Goal: Task Accomplishment & Management: Manage account settings

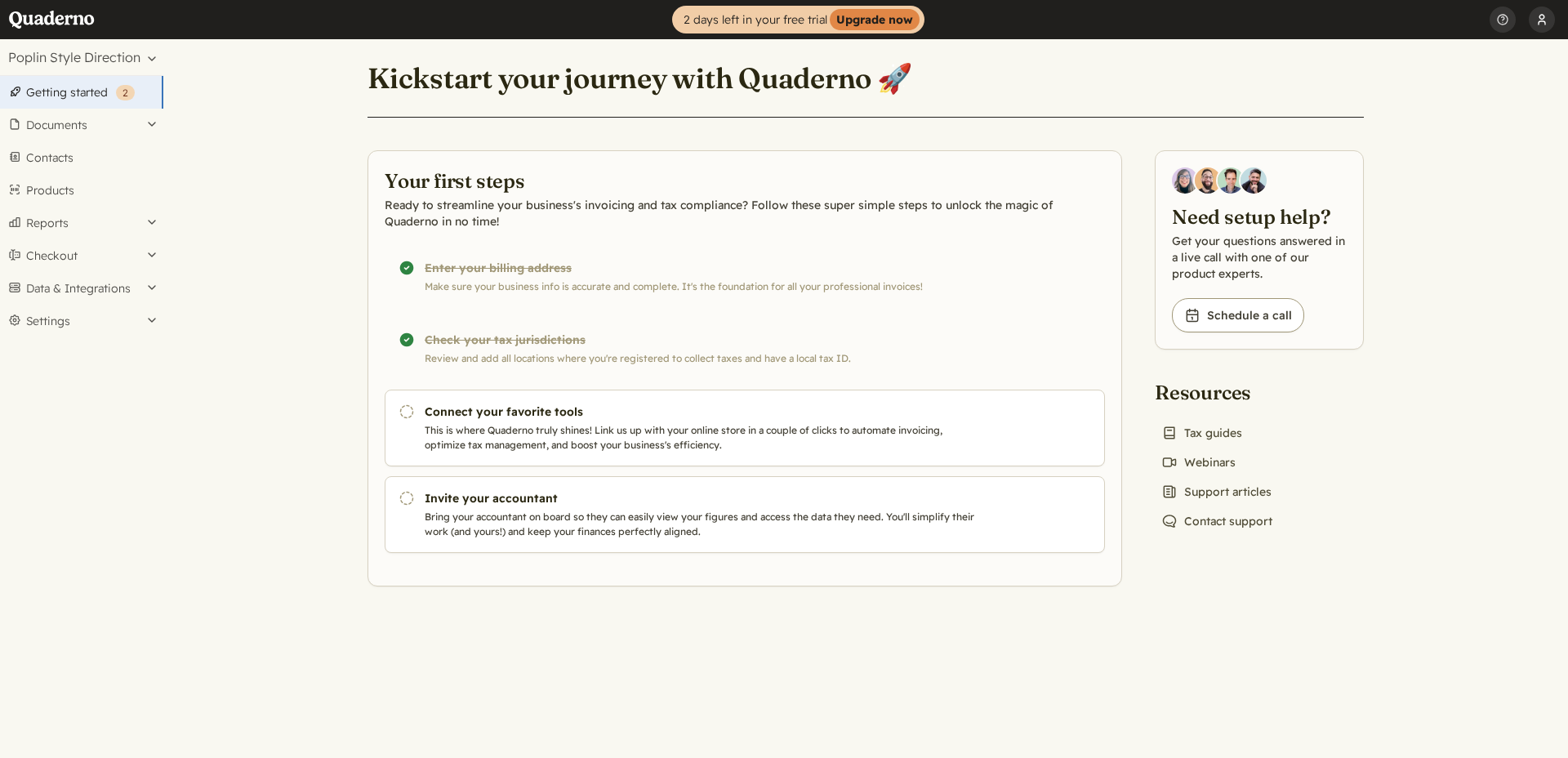
click at [1546, 25] on button "[PERSON_NAME]" at bounding box center [1542, 20] width 26 height 39
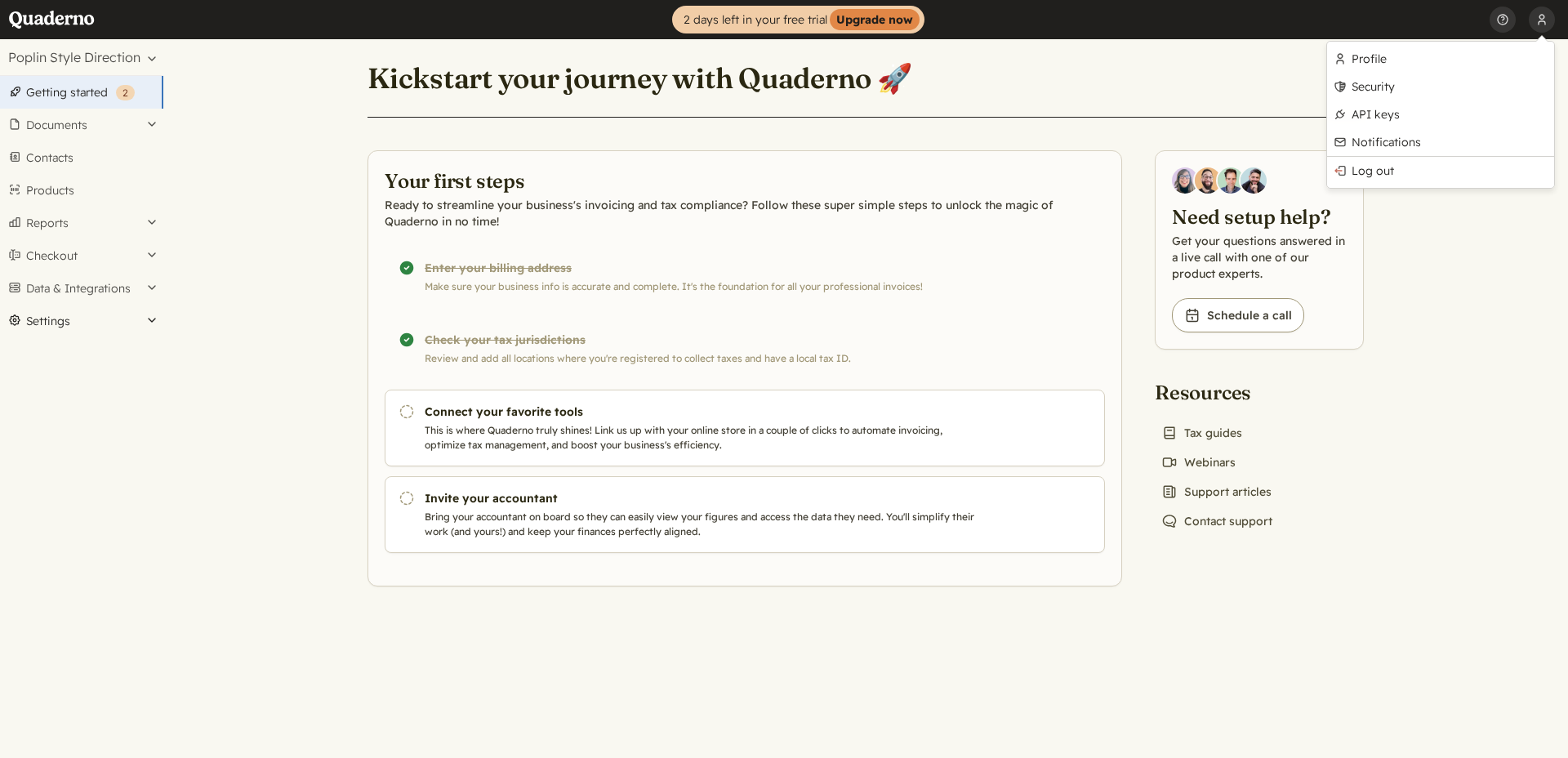
click at [148, 321] on button "Settings" at bounding box center [81, 321] width 164 height 33
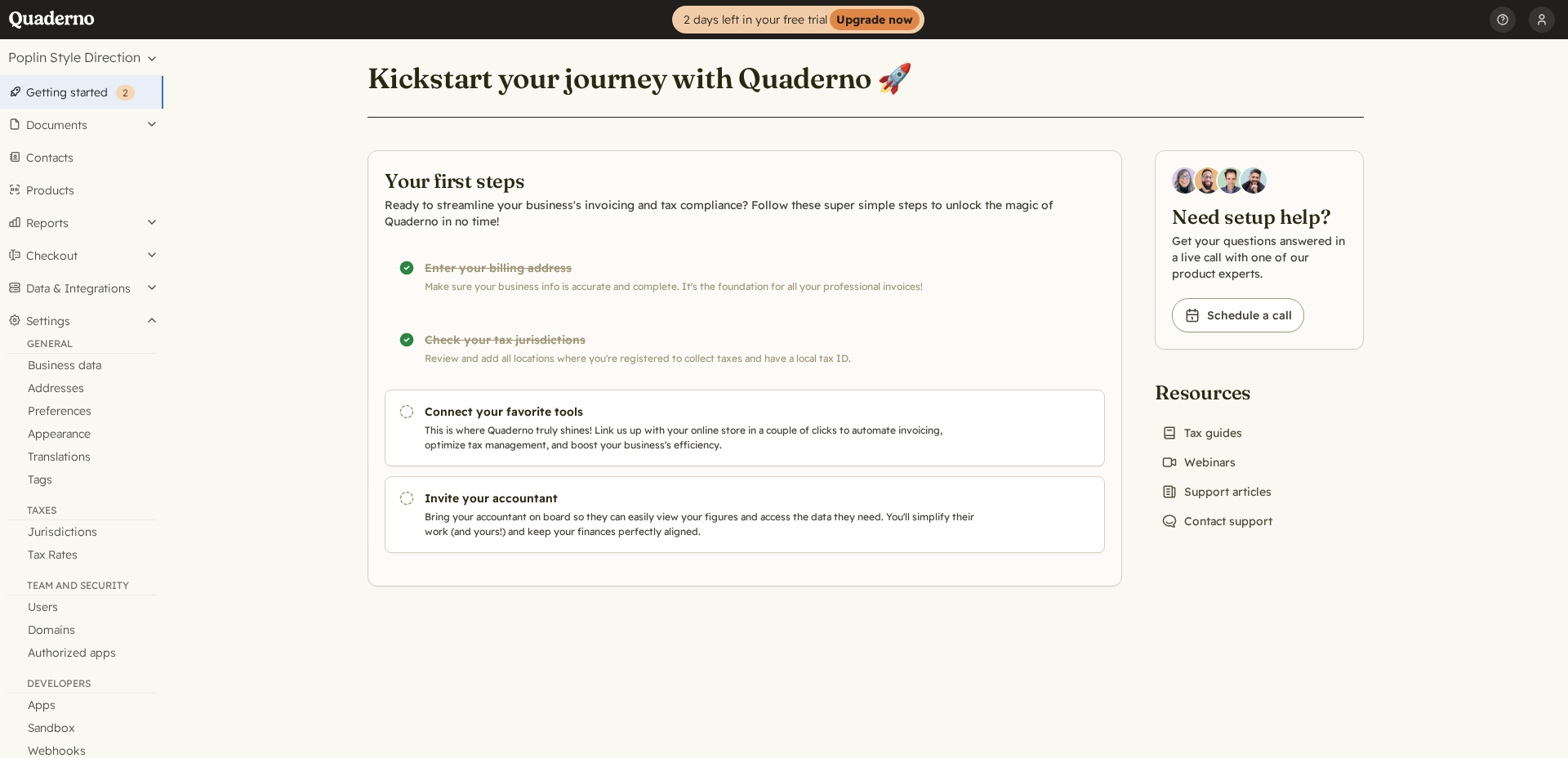
click at [105, 85] on link "Getting started ( 2 )" at bounding box center [81, 93] width 164 height 33
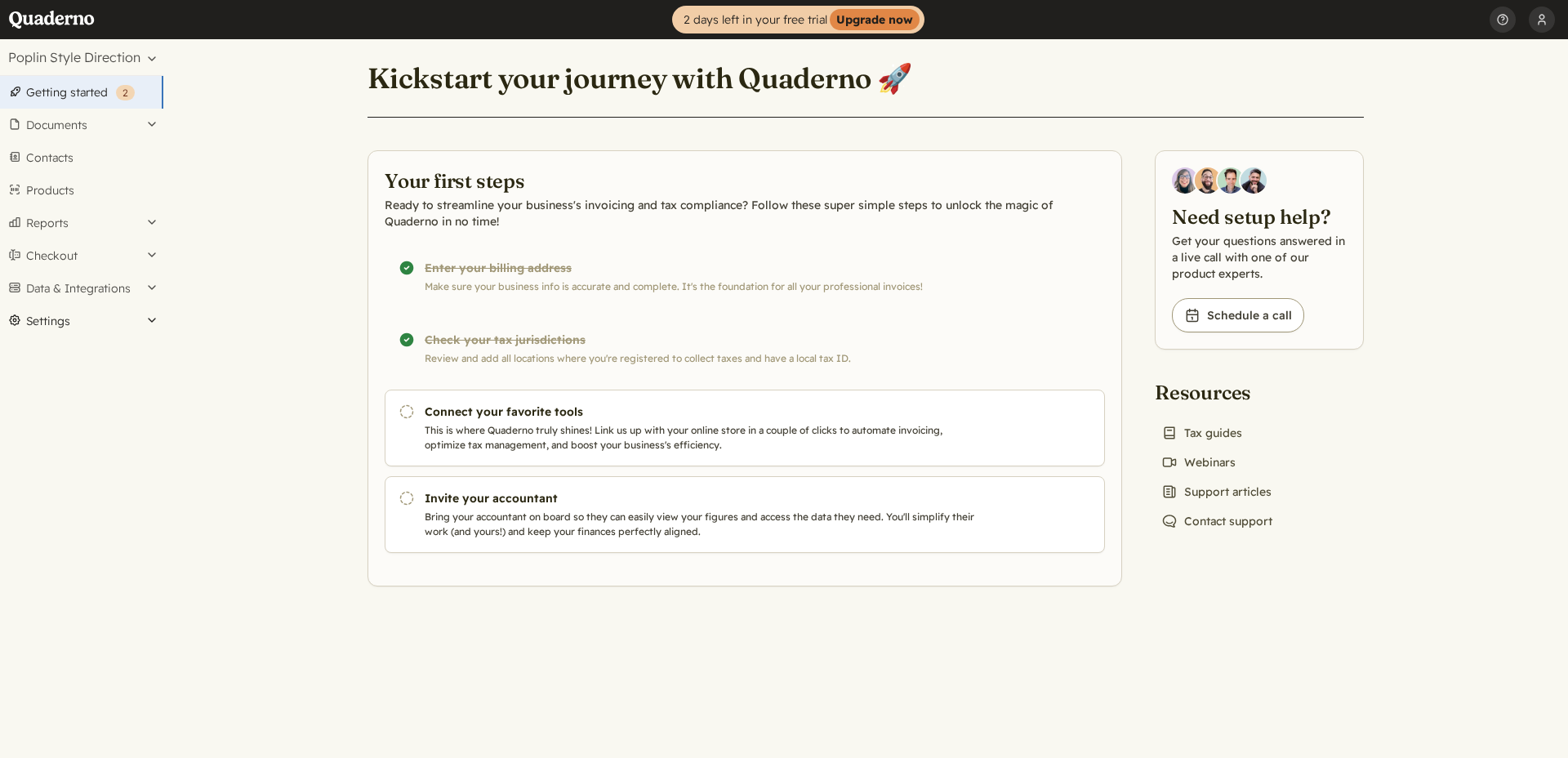
click at [81, 322] on button "Settings" at bounding box center [81, 321] width 164 height 33
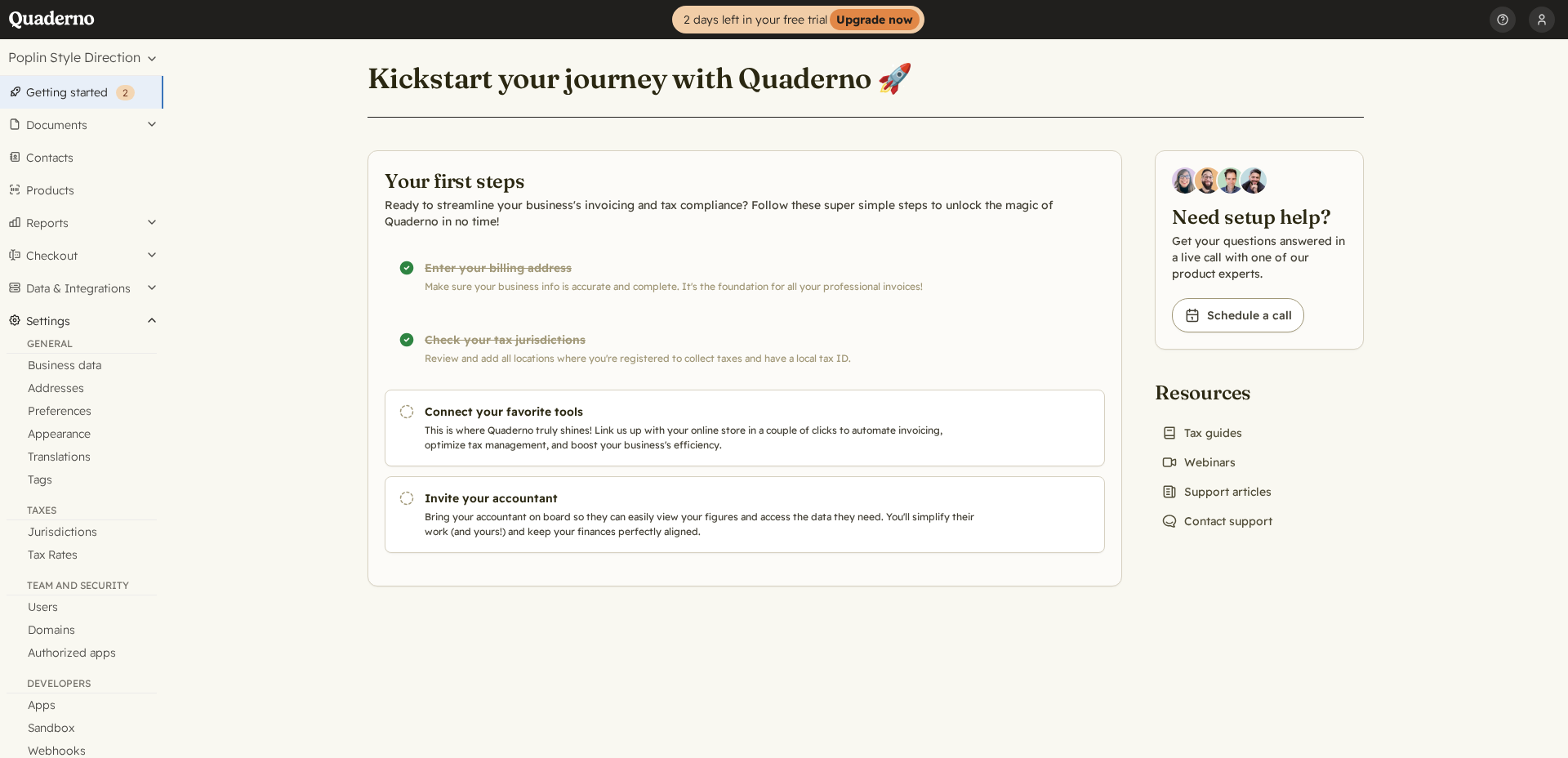
scroll to position [3, 0]
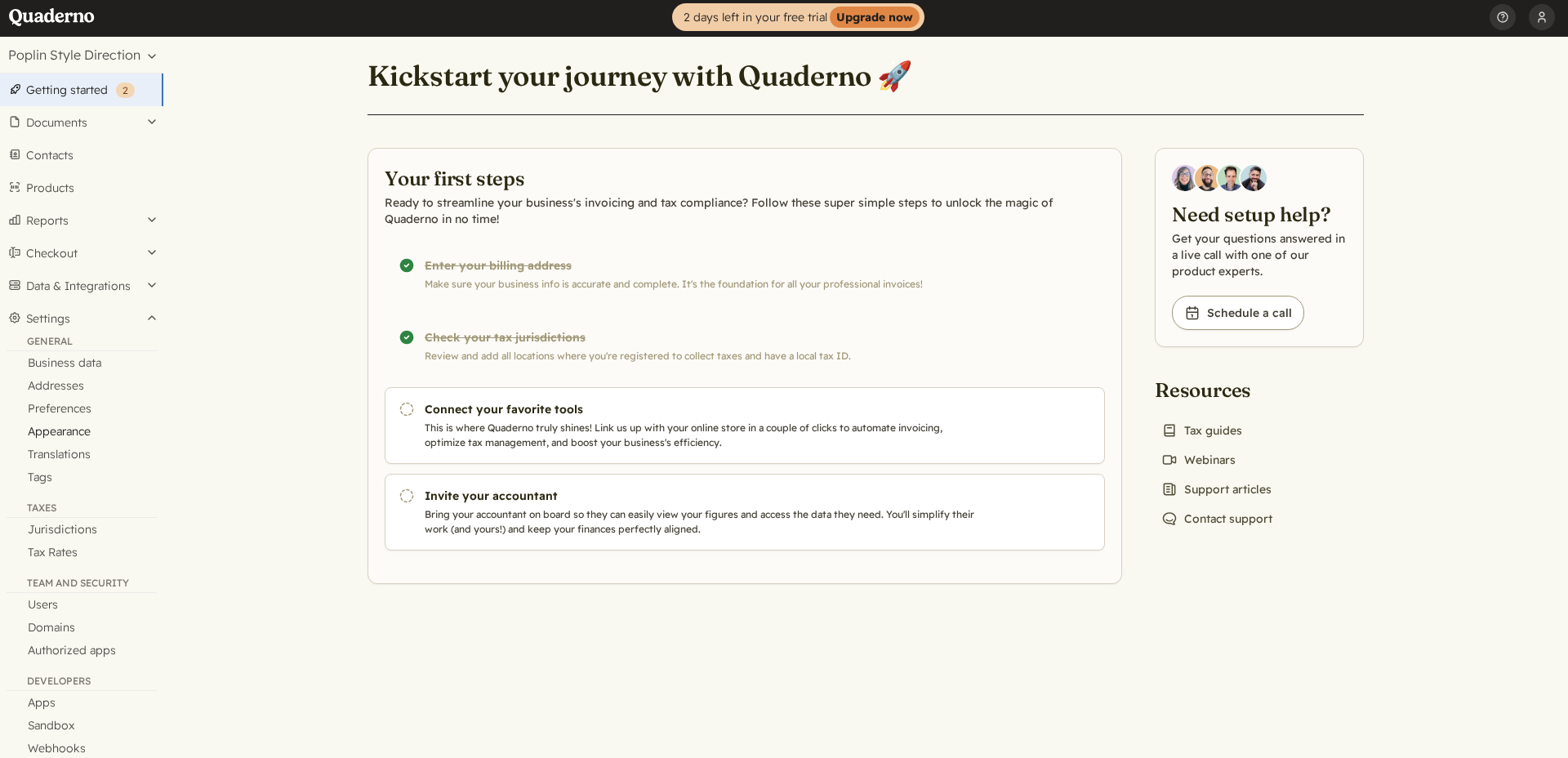
click at [96, 430] on link "Appearance" at bounding box center [81, 431] width 164 height 23
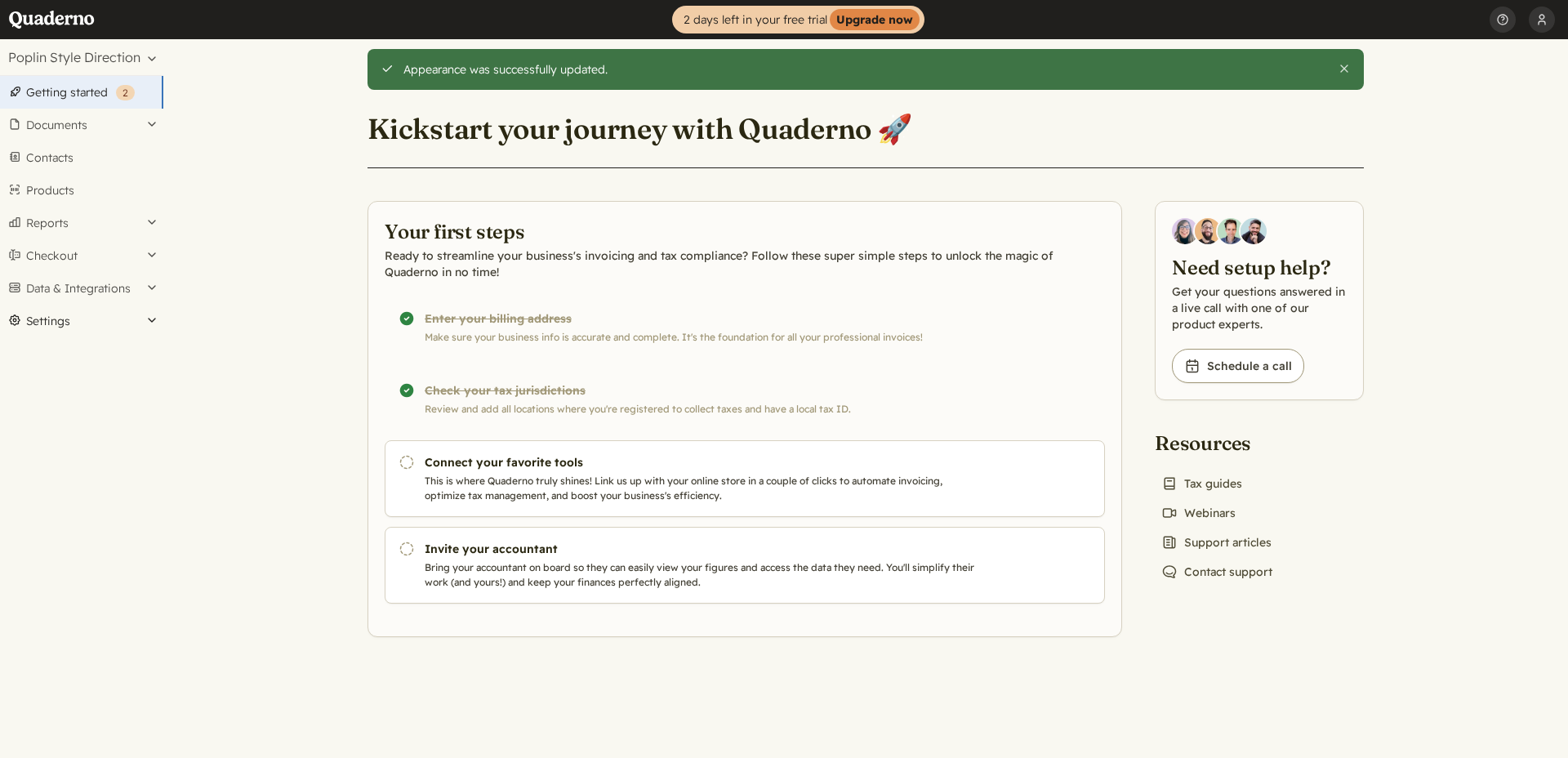
click at [57, 320] on button "Settings" at bounding box center [81, 321] width 164 height 33
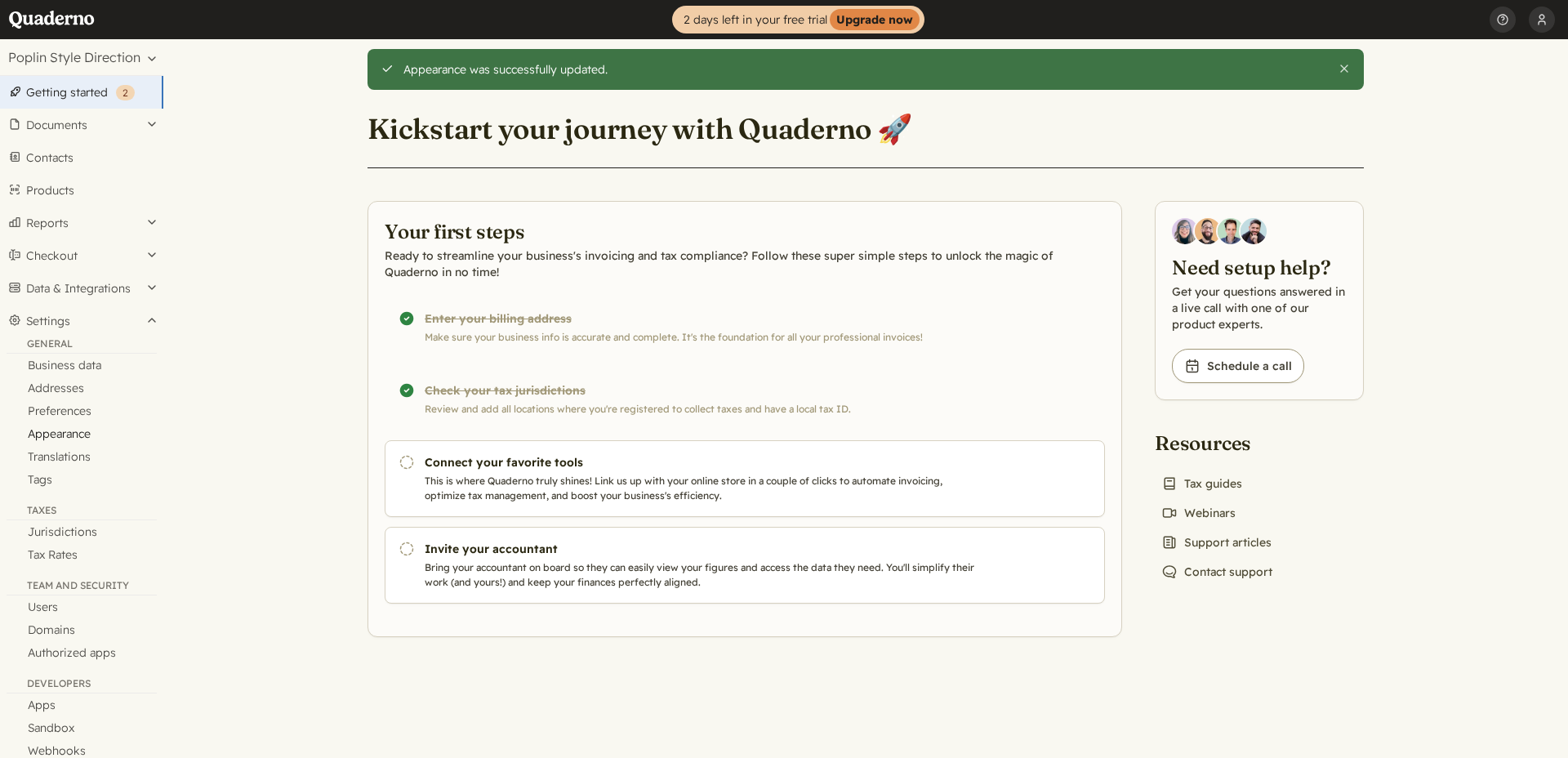
click at [83, 430] on link "Appearance" at bounding box center [81, 434] width 164 height 23
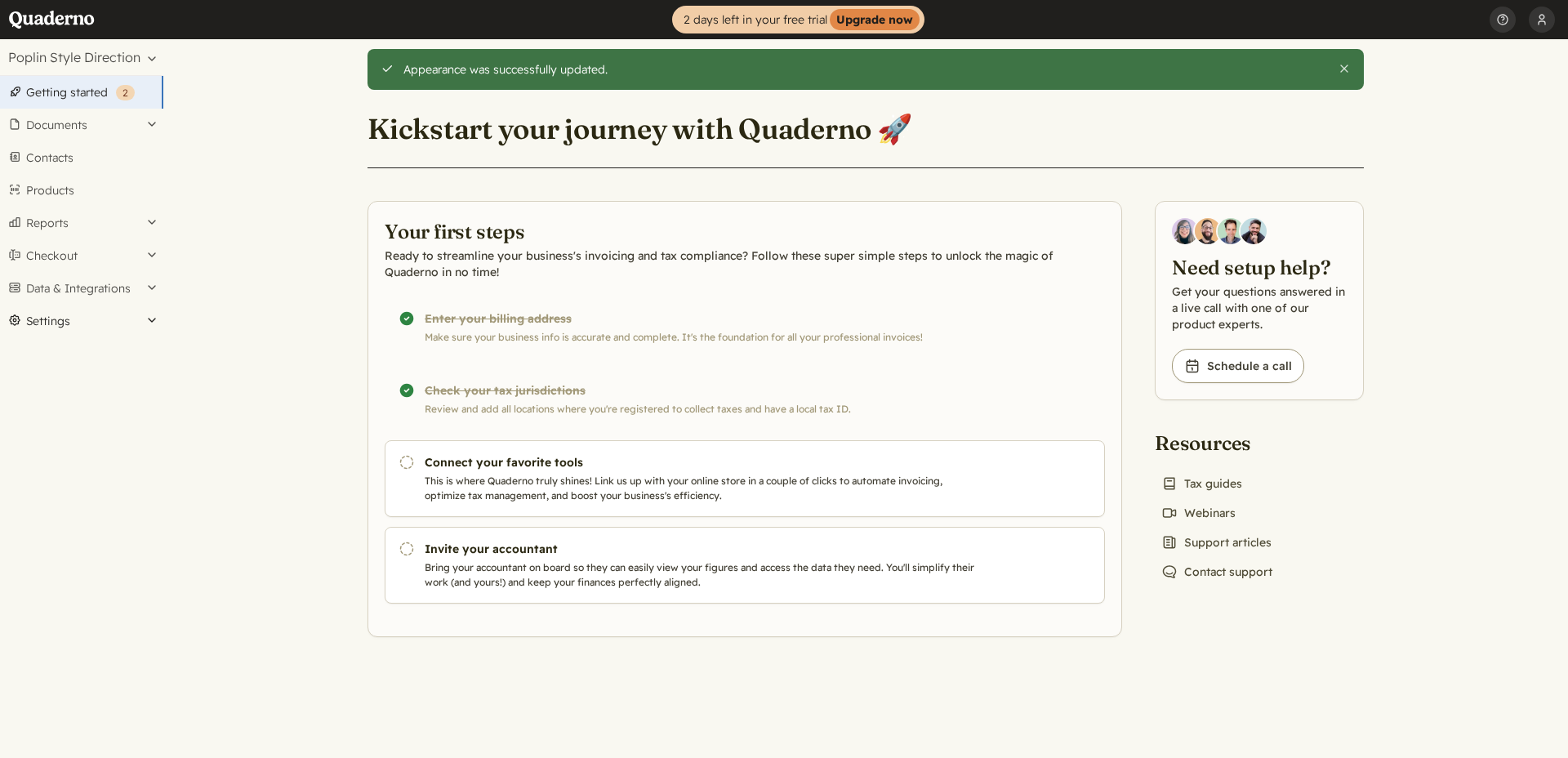
click at [84, 322] on button "Settings" at bounding box center [81, 321] width 164 height 33
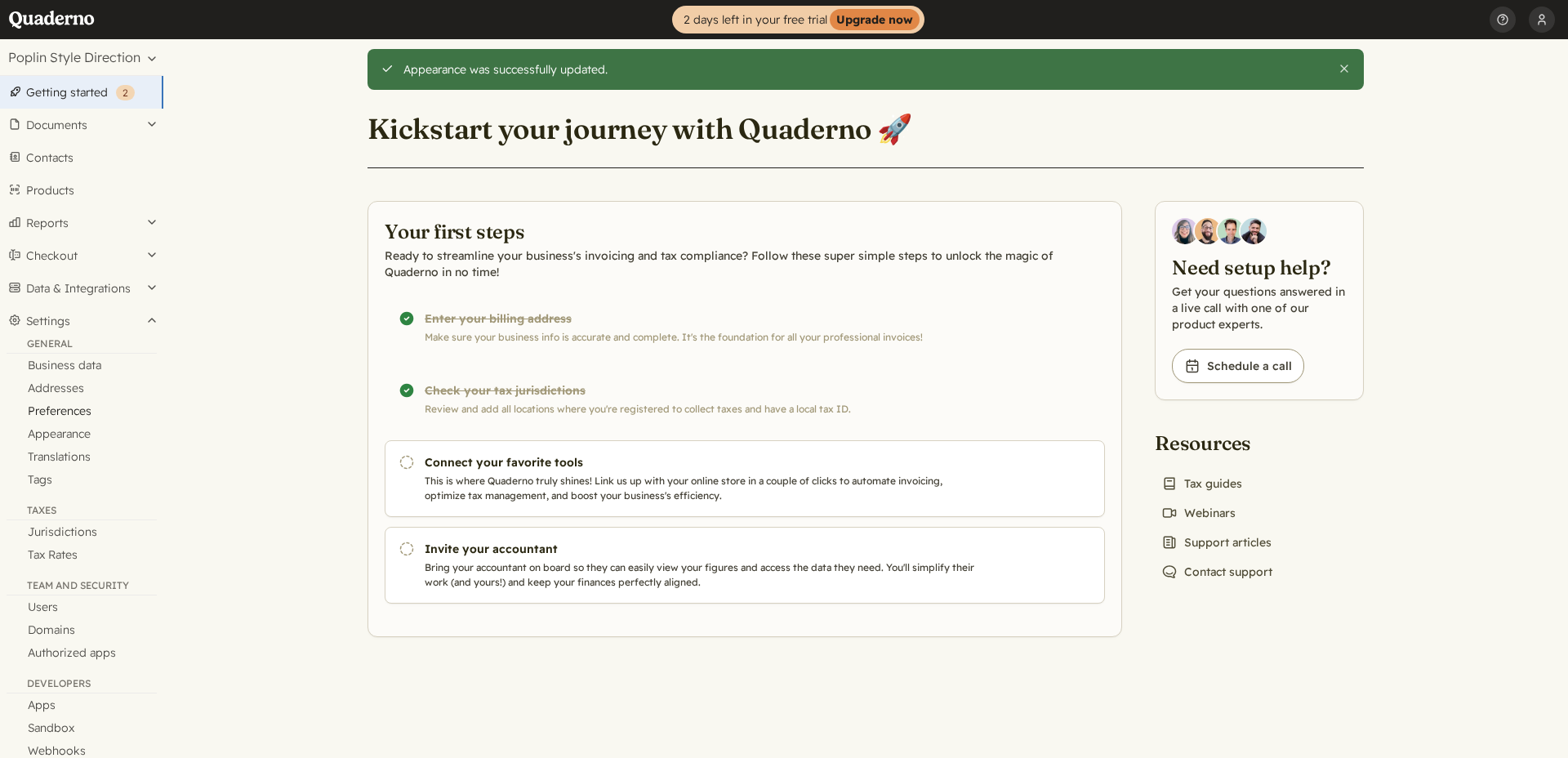
click at [87, 406] on link "Preferences" at bounding box center [81, 411] width 164 height 23
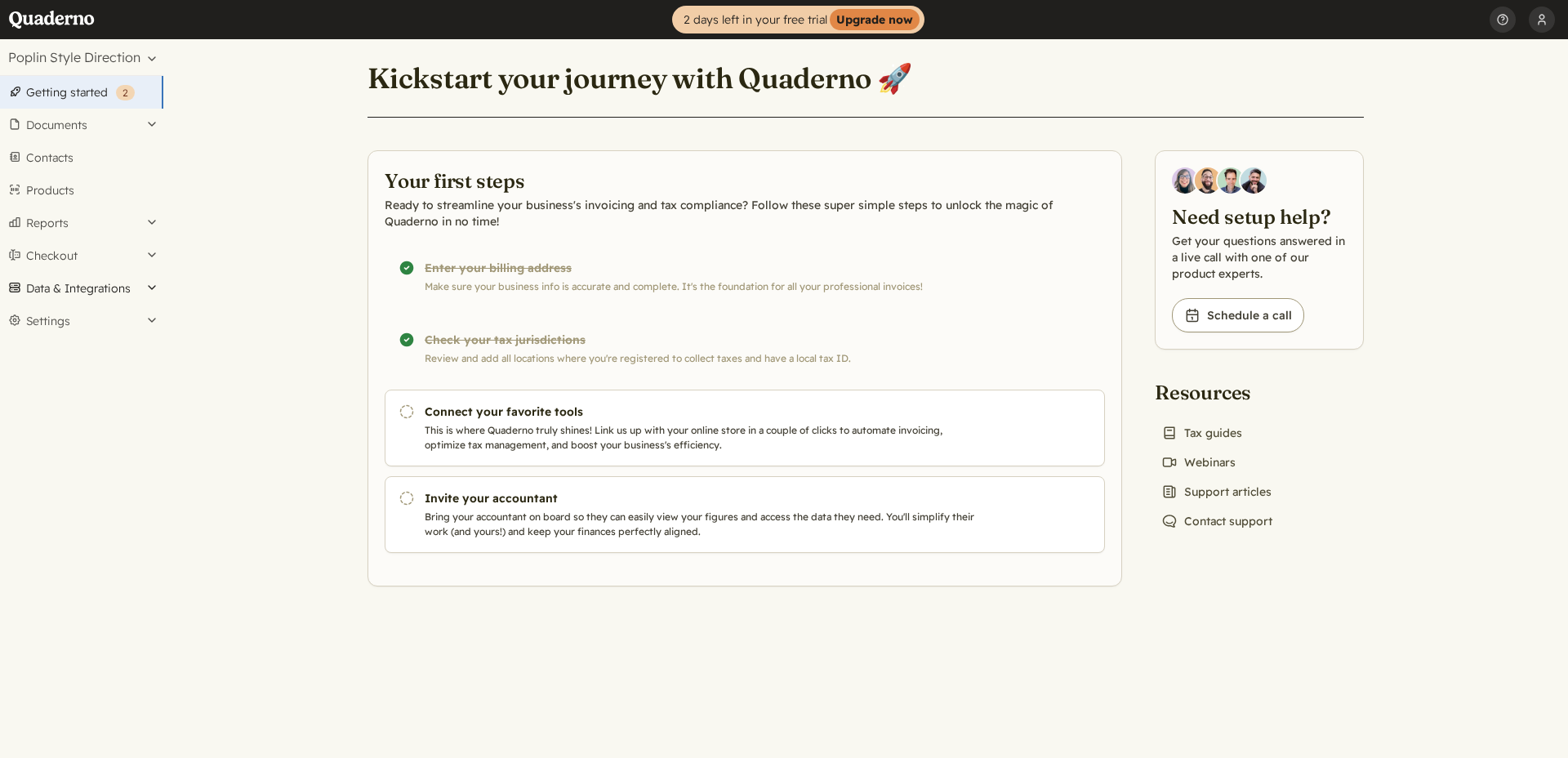
click at [88, 291] on button "Data & Integrations" at bounding box center [81, 289] width 164 height 33
click at [59, 396] on button "Settings" at bounding box center [81, 398] width 164 height 33
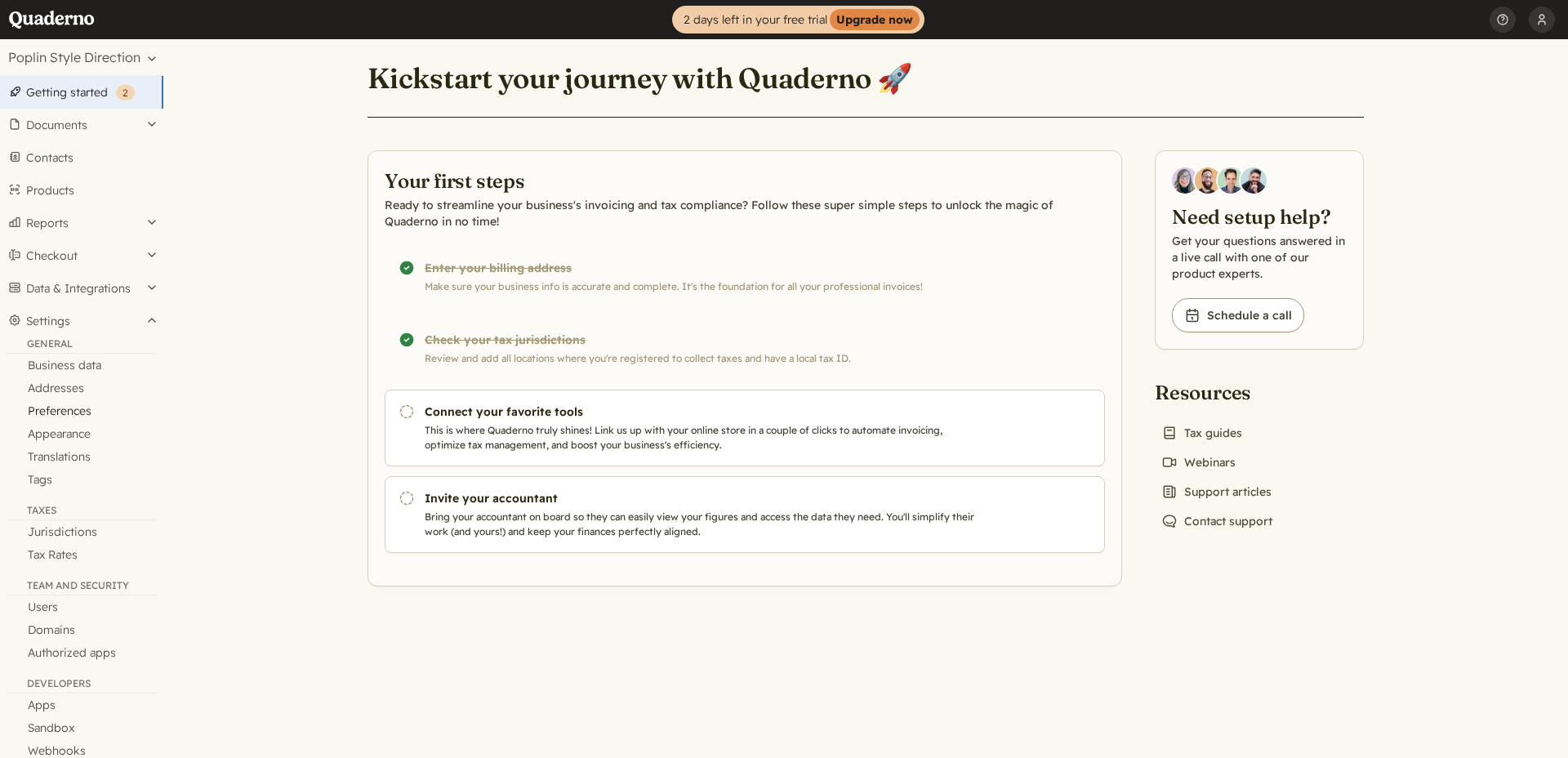
click at [84, 416] on link "Preferences" at bounding box center [81, 411] width 164 height 23
